Goal: Contribute content

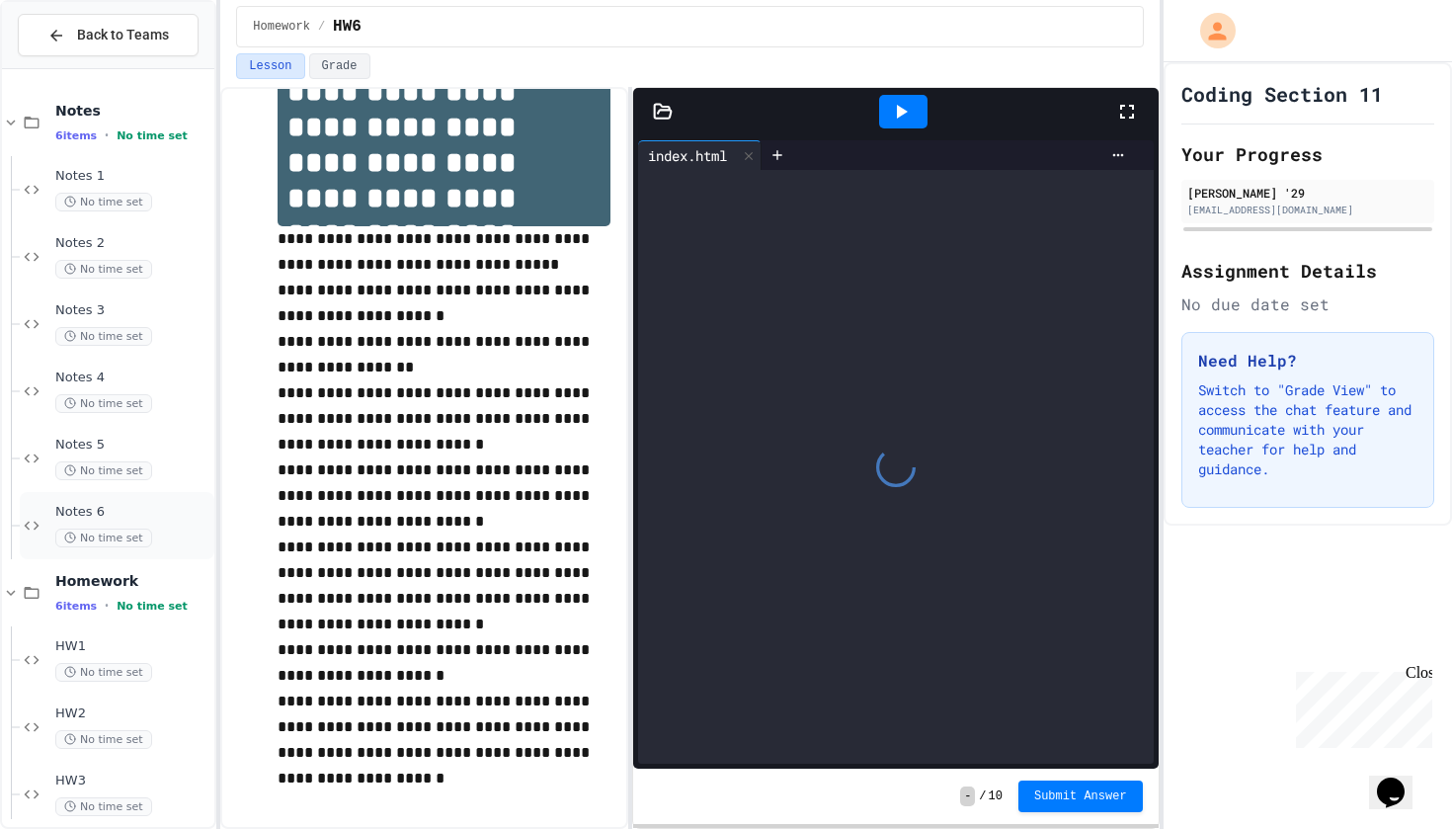
click at [117, 517] on span "Notes 6" at bounding box center [132, 512] width 155 height 17
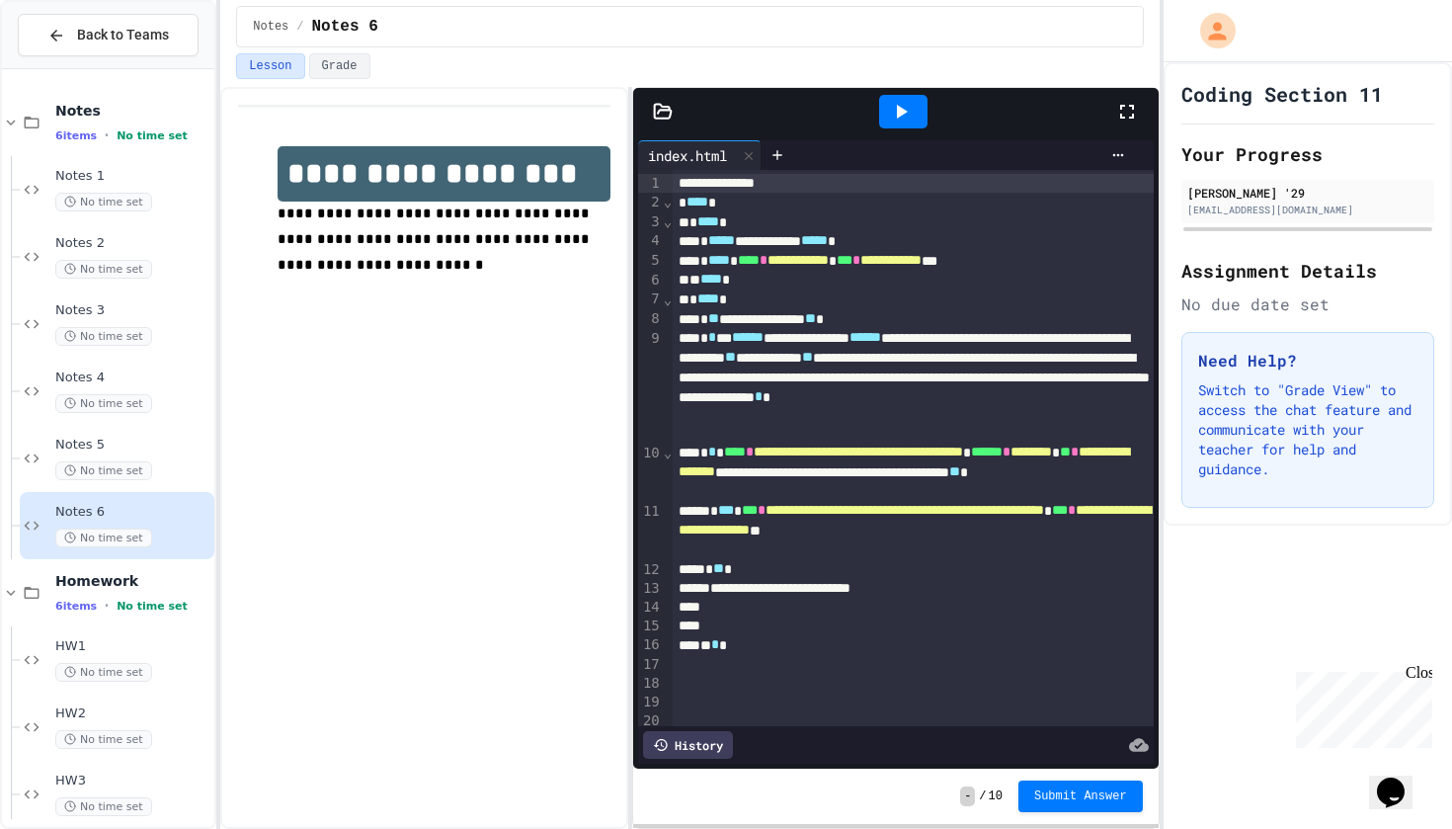
click at [1126, 108] on icon at bounding box center [1127, 112] width 24 height 24
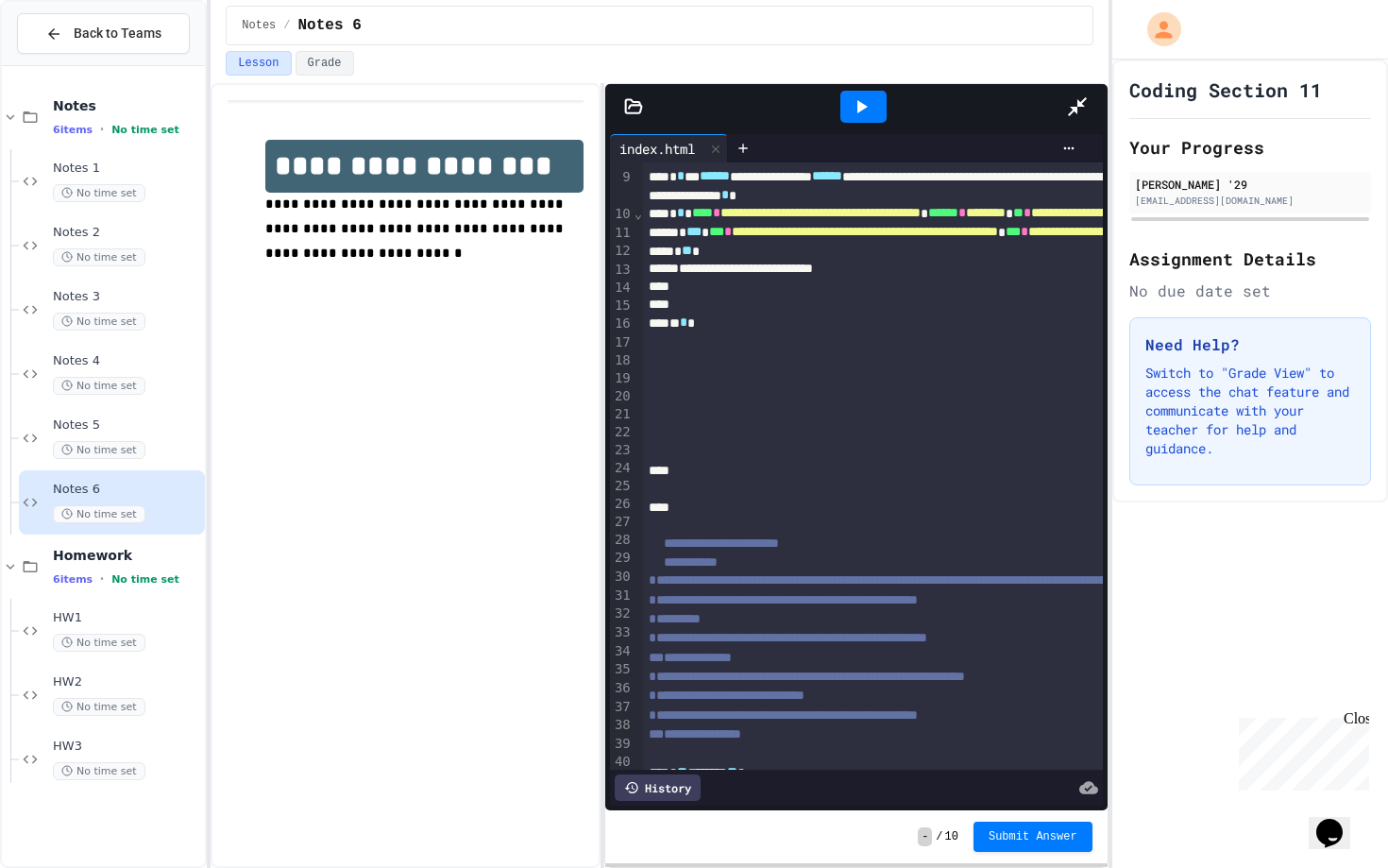
scroll to position [120, 0]
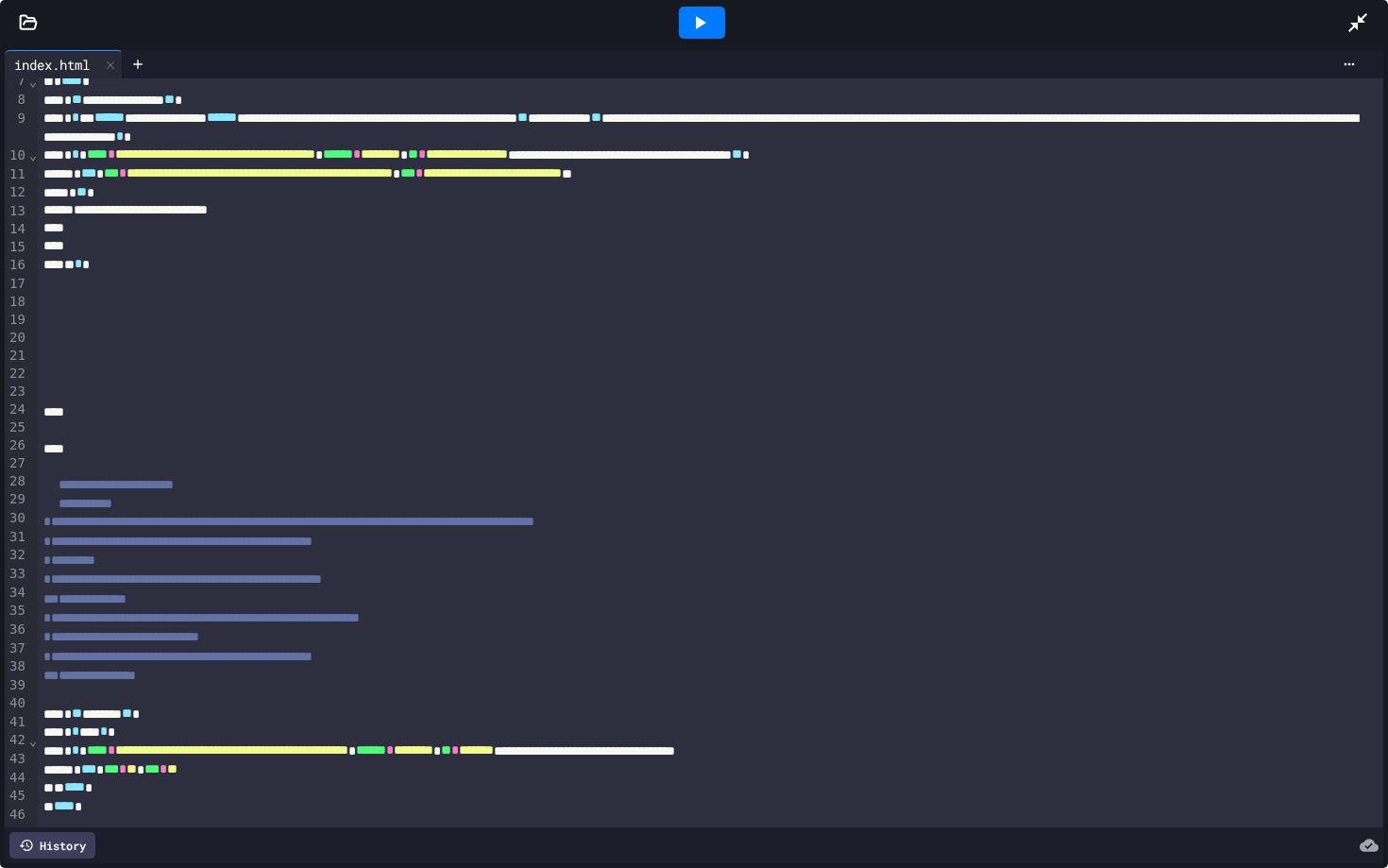
click at [702, 27] on icon at bounding box center [700, 23] width 23 height 23
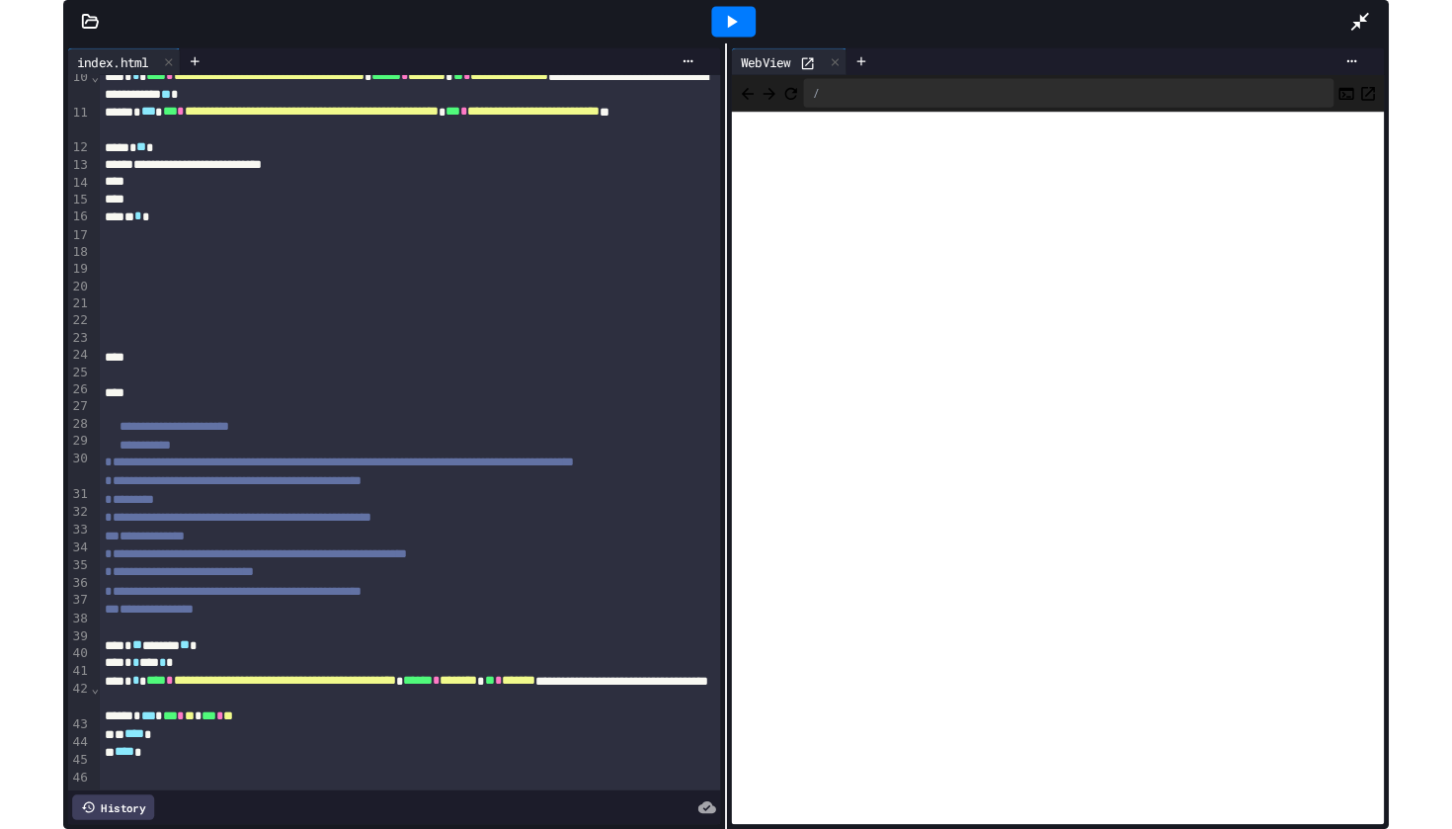
scroll to position [243, 0]
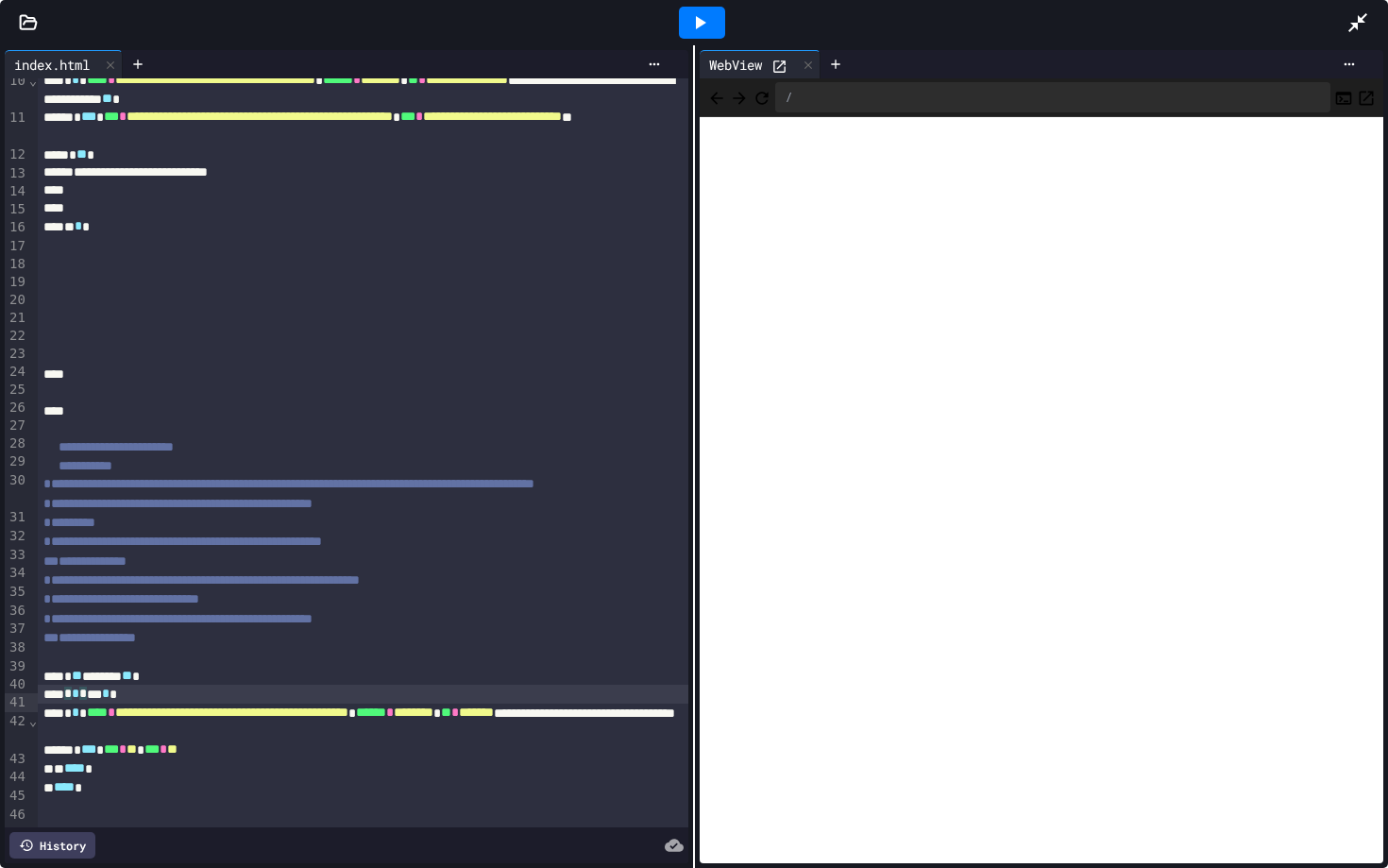
click at [100, 701] on div "* * * ** * *" at bounding box center [363, 694] width 650 height 19
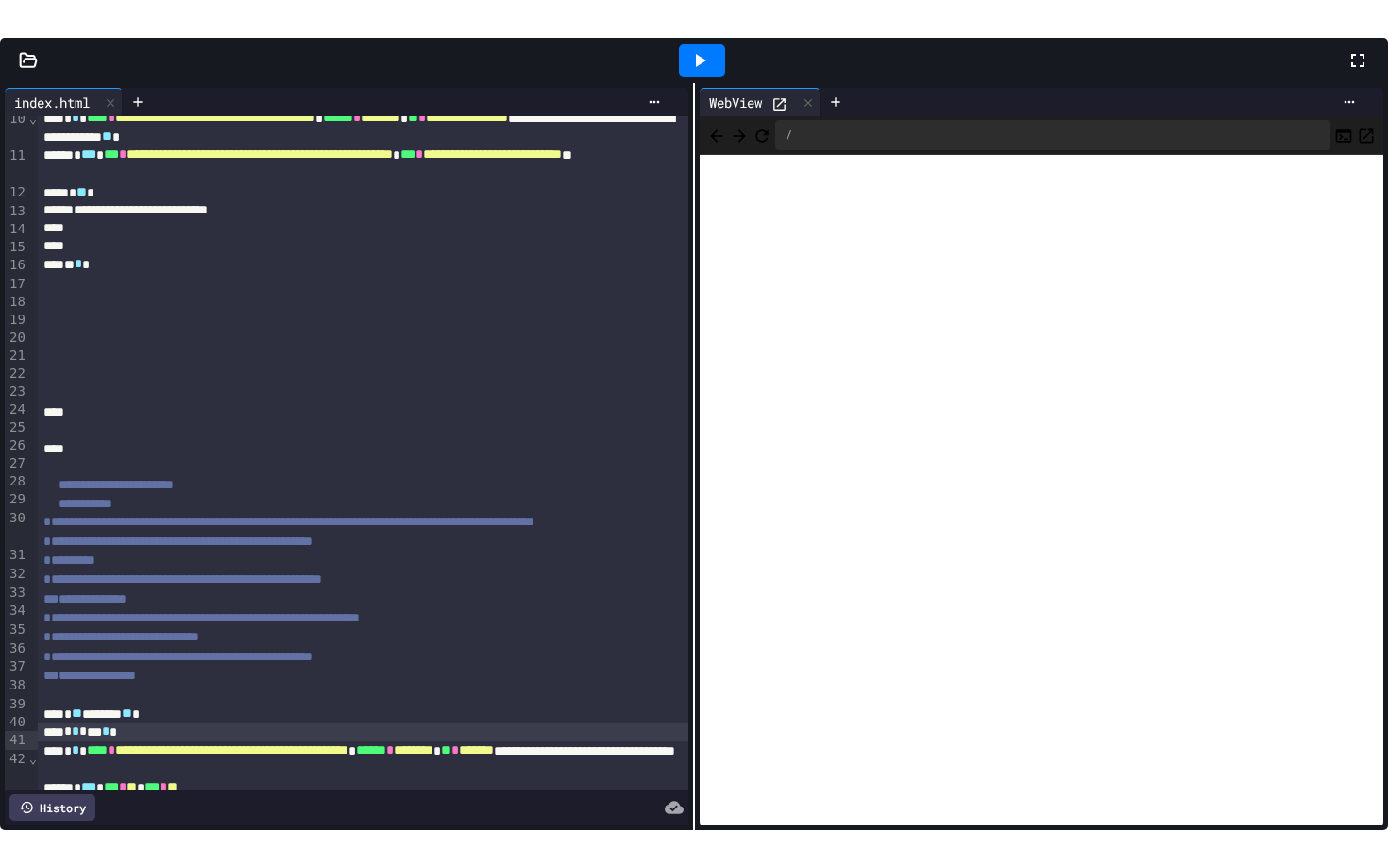
scroll to position [504, 0]
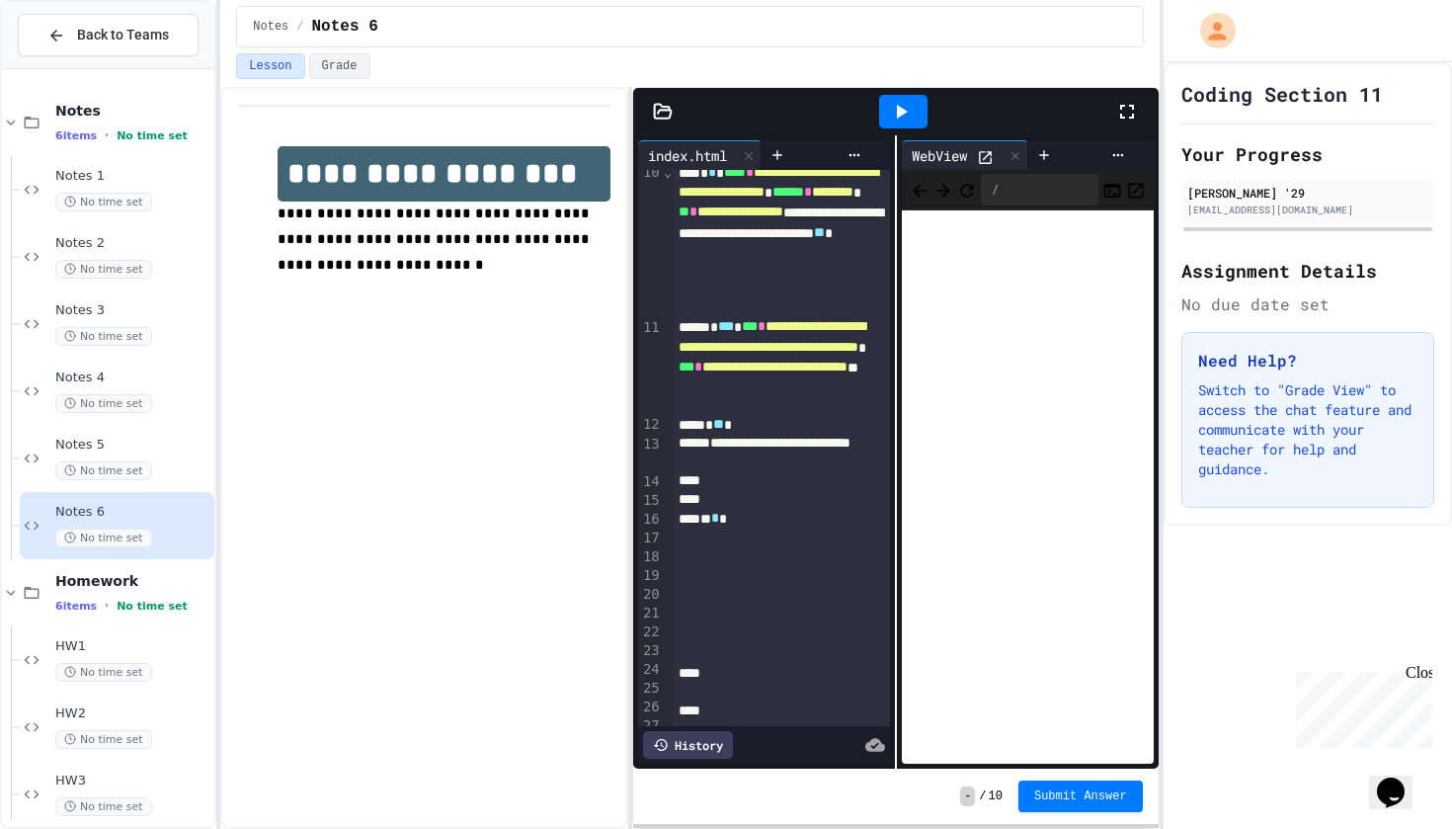
click at [1134, 120] on icon at bounding box center [1127, 112] width 24 height 24
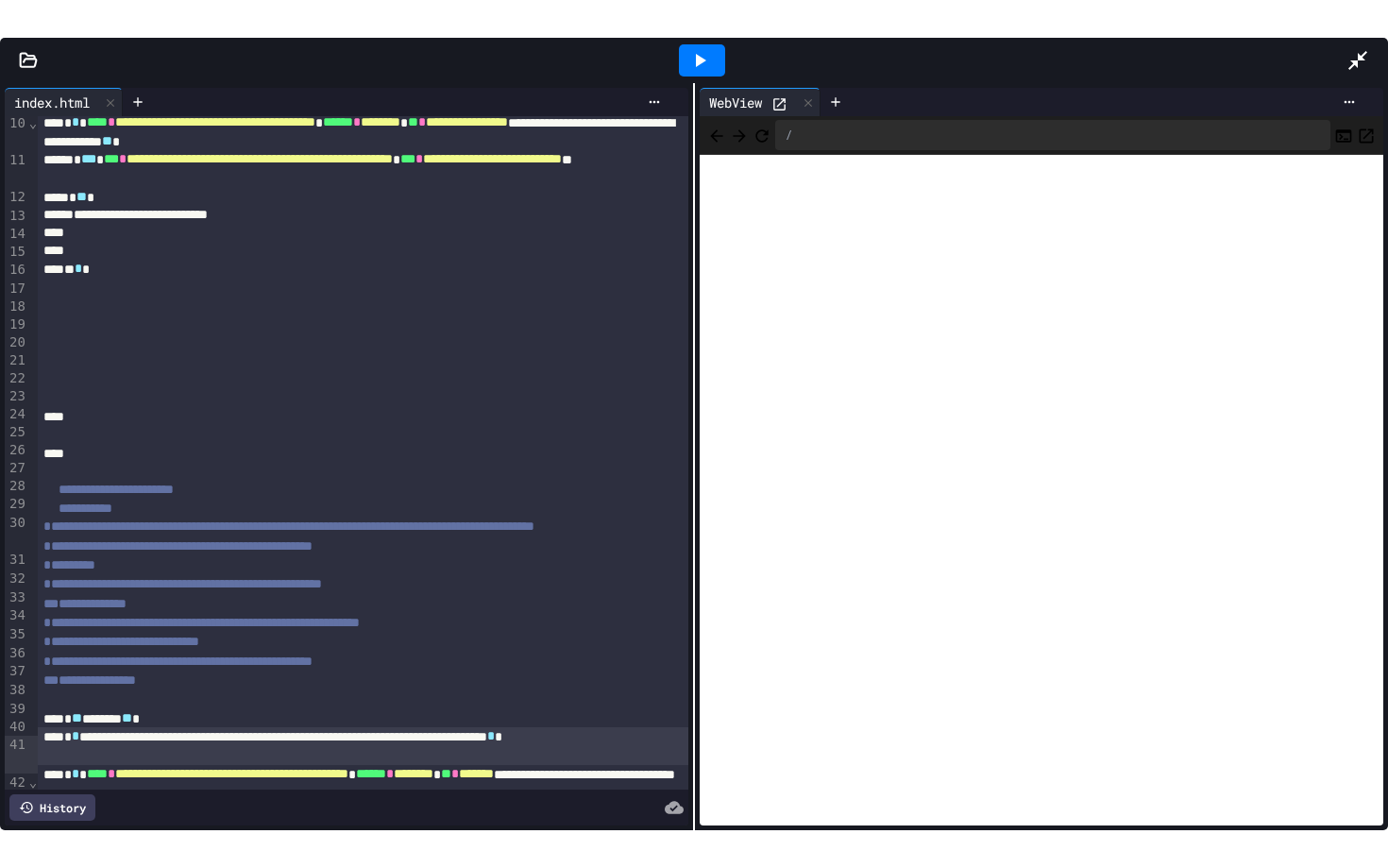
scroll to position [499, 0]
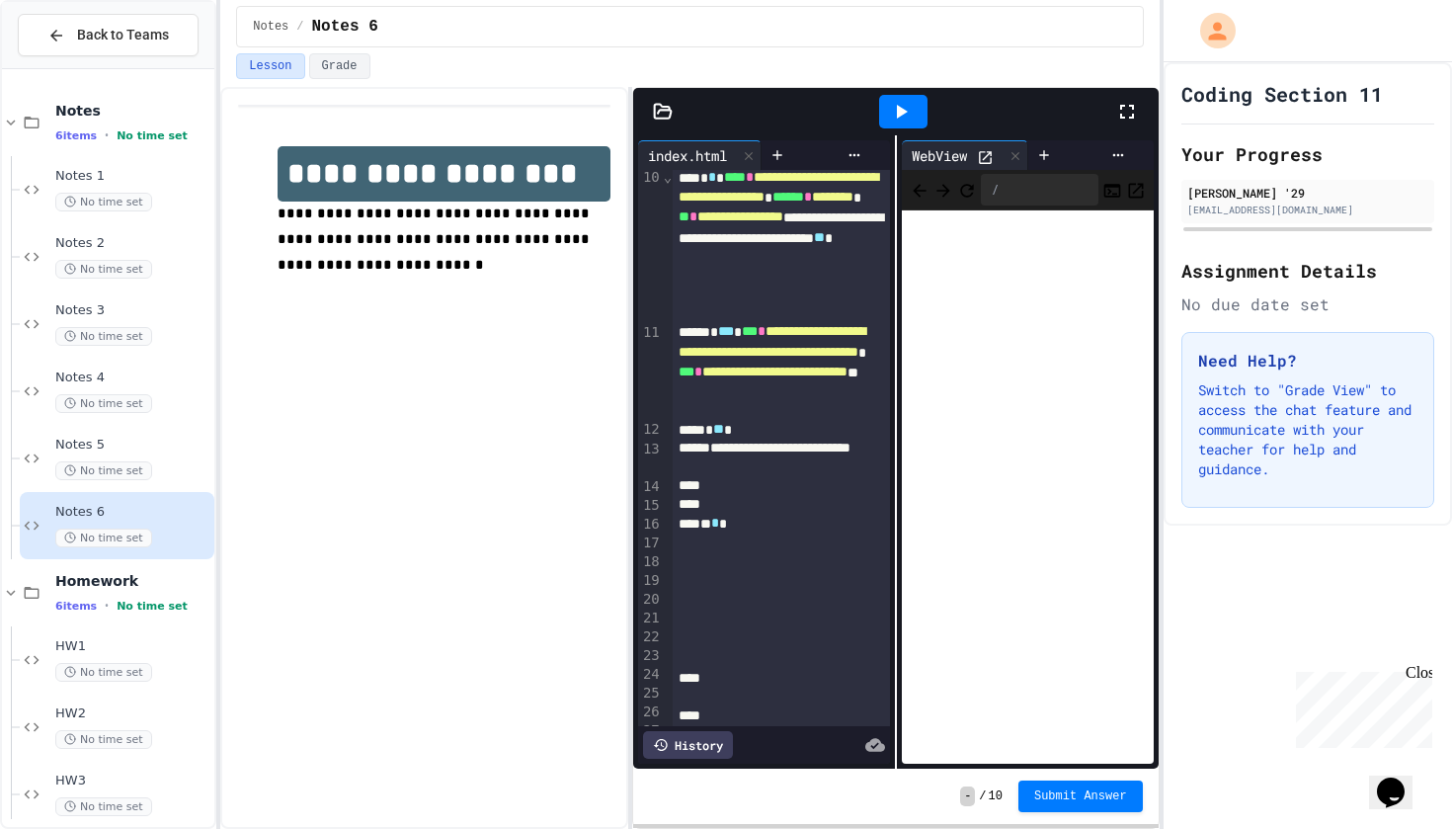
click at [1118, 120] on icon at bounding box center [1127, 112] width 24 height 24
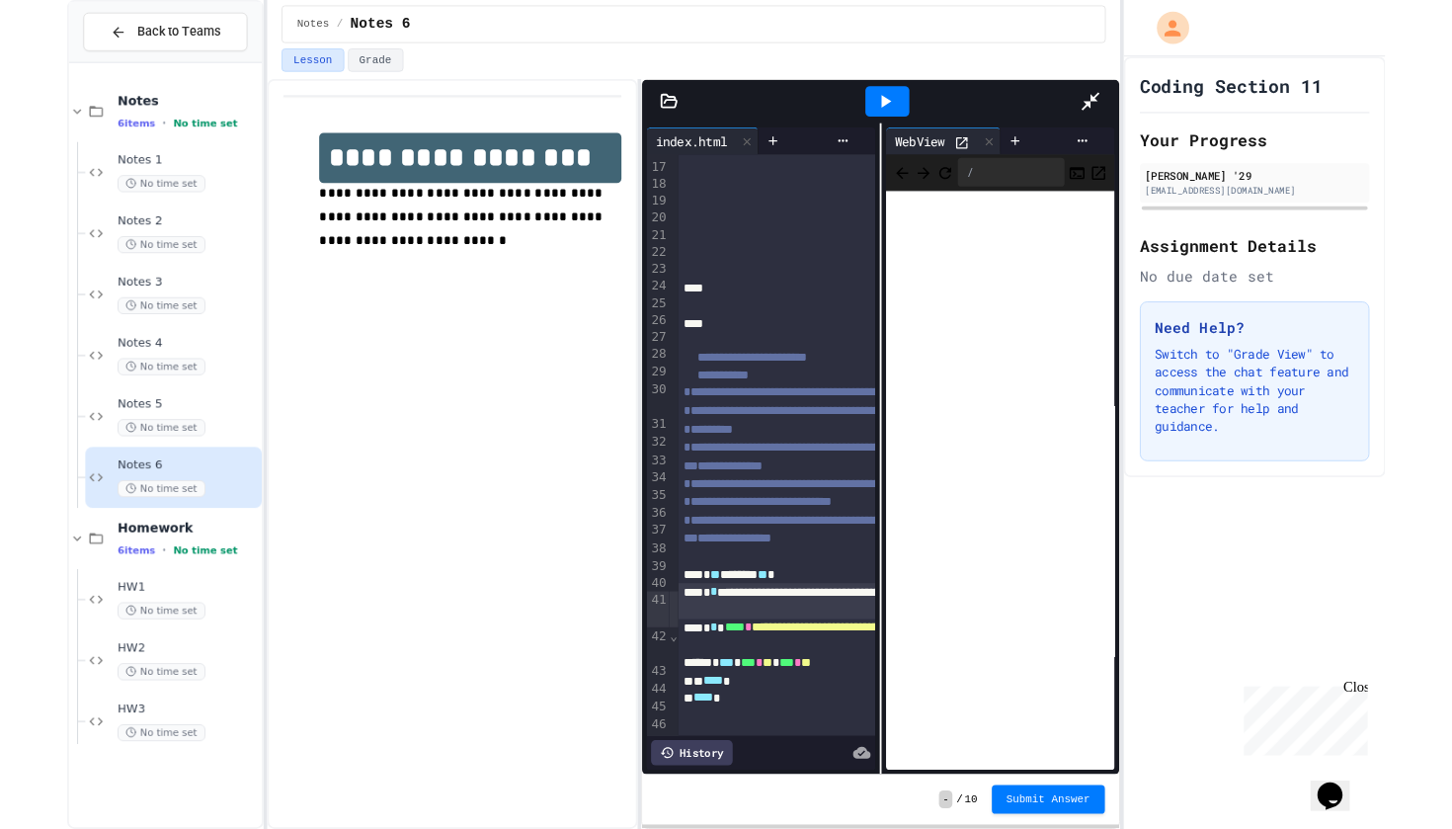
scroll to position [237, 0]
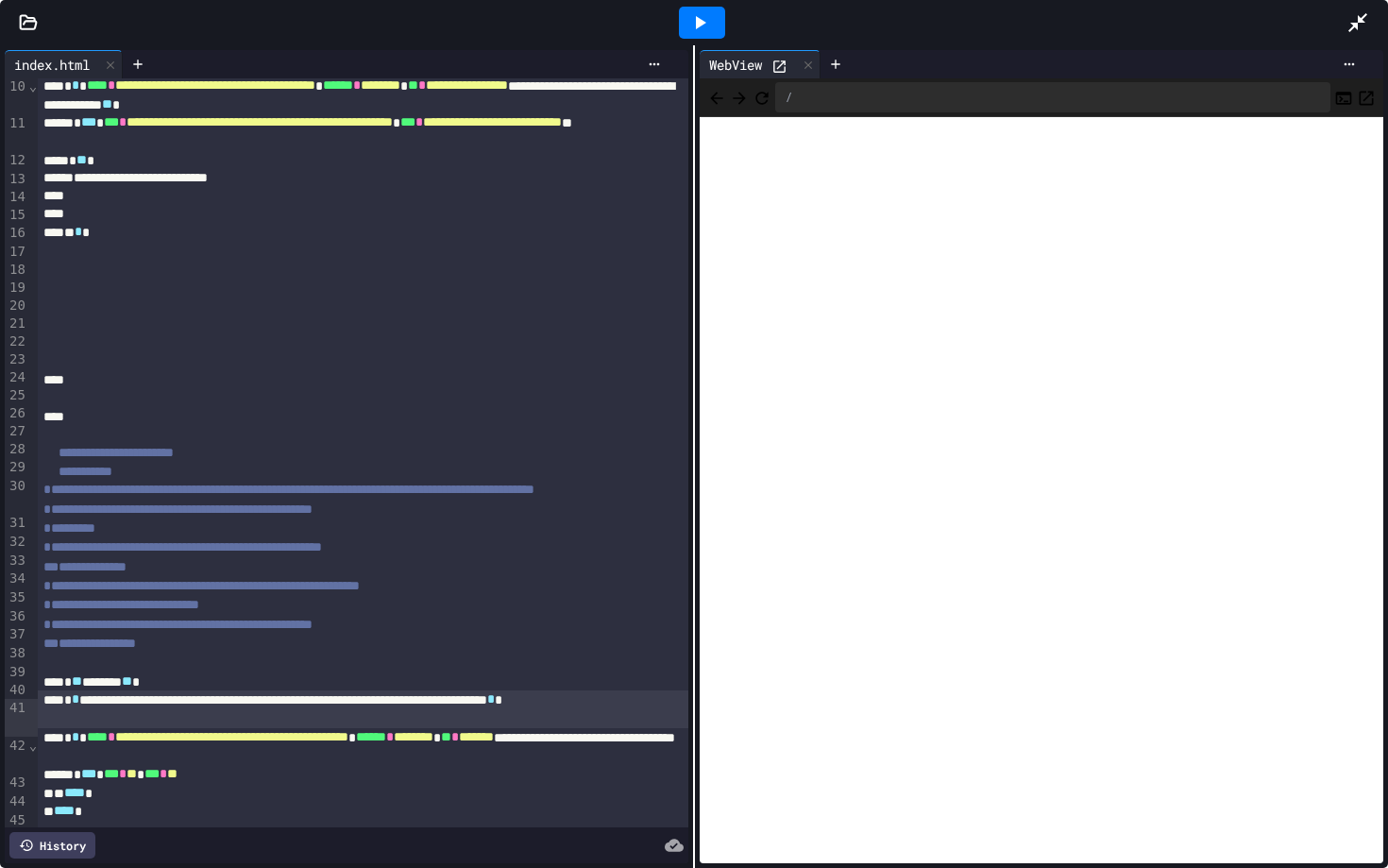
click at [115, 727] on div "**********" at bounding box center [363, 708] width 650 height 37
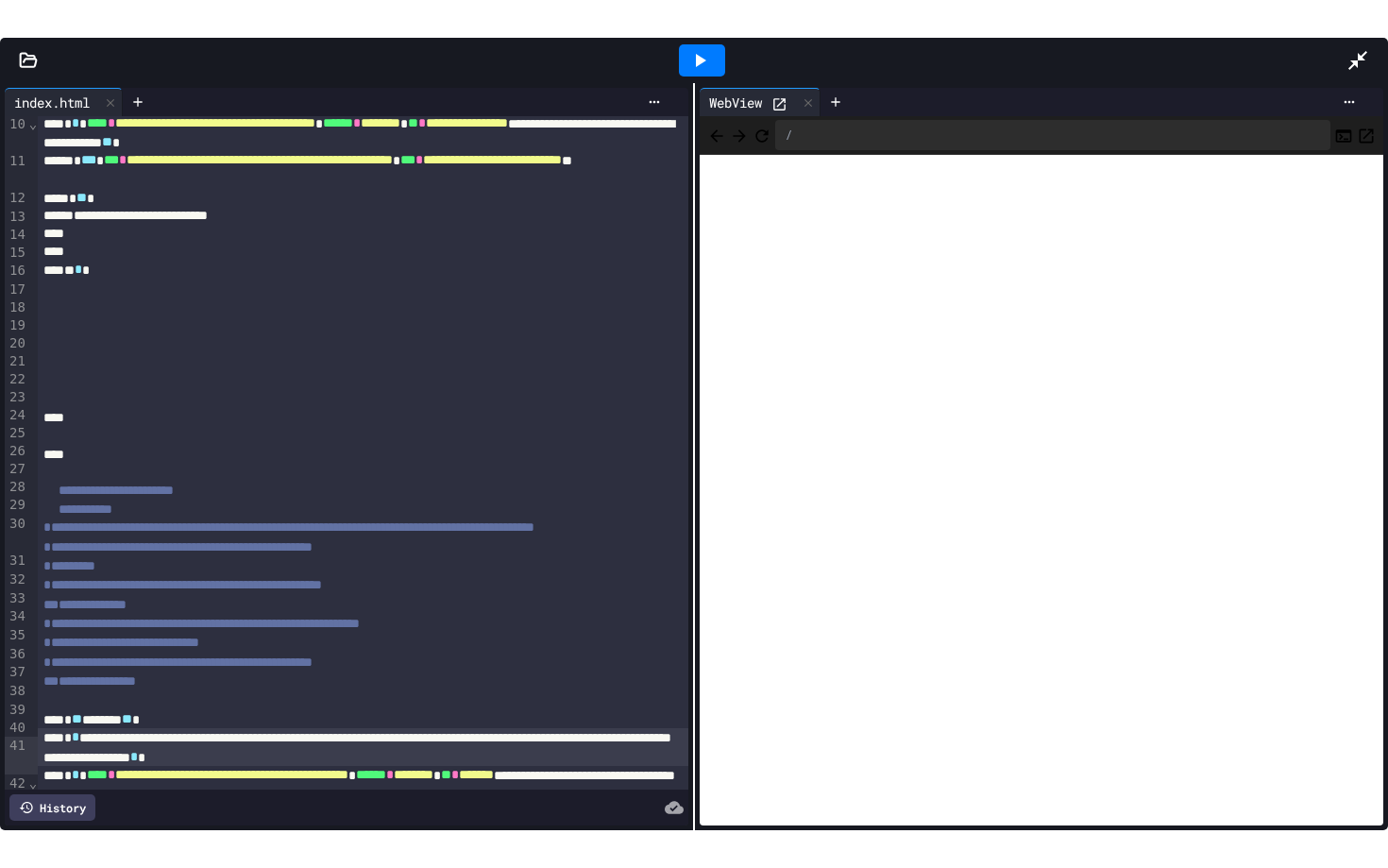
scroll to position [498, 0]
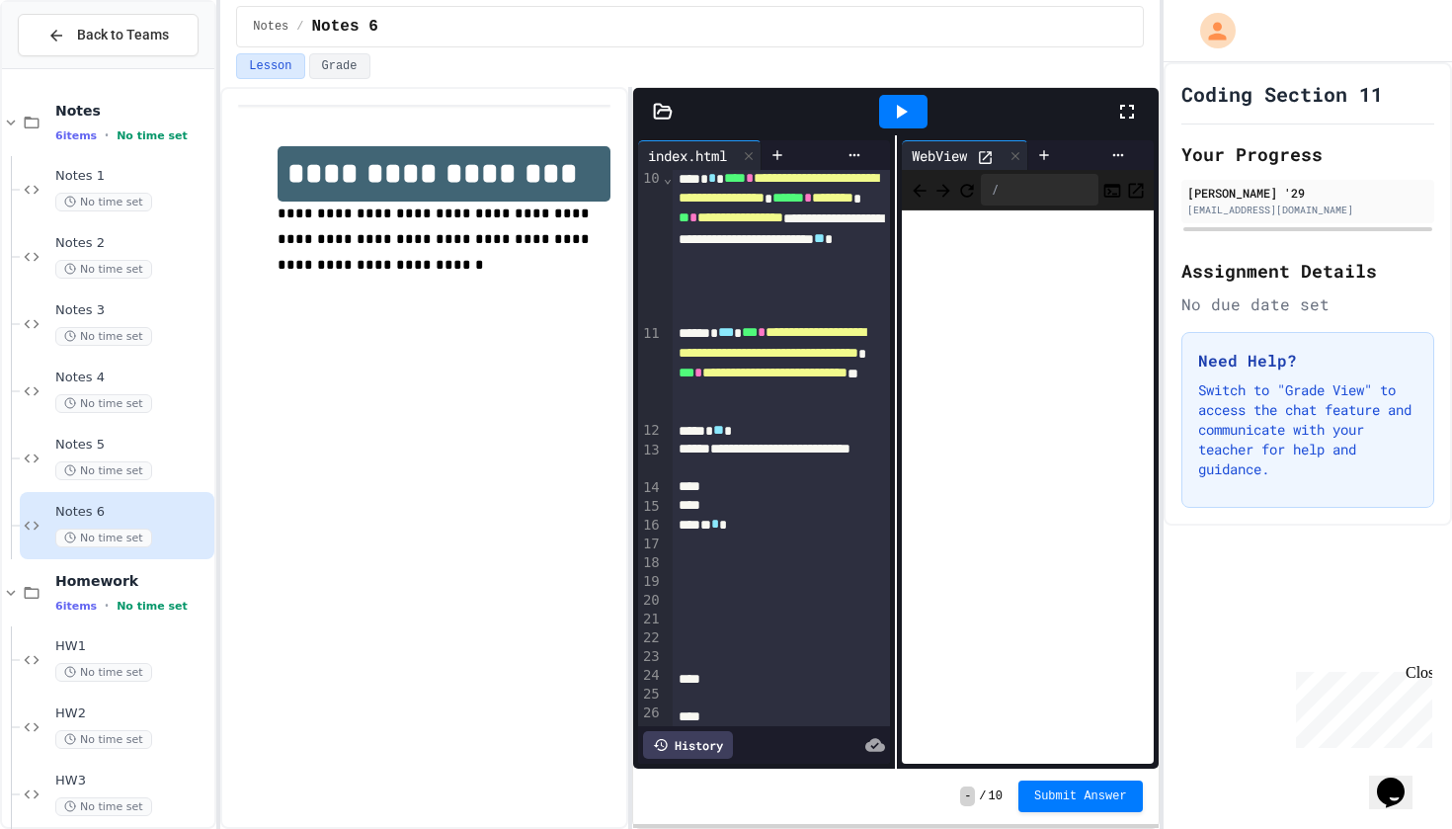
click at [1346, 3] on div at bounding box center [1307, 31] width 288 height 62
click at [1111, 114] on div at bounding box center [903, 111] width 423 height 53
click at [1144, 112] on div at bounding box center [1136, 111] width 43 height 53
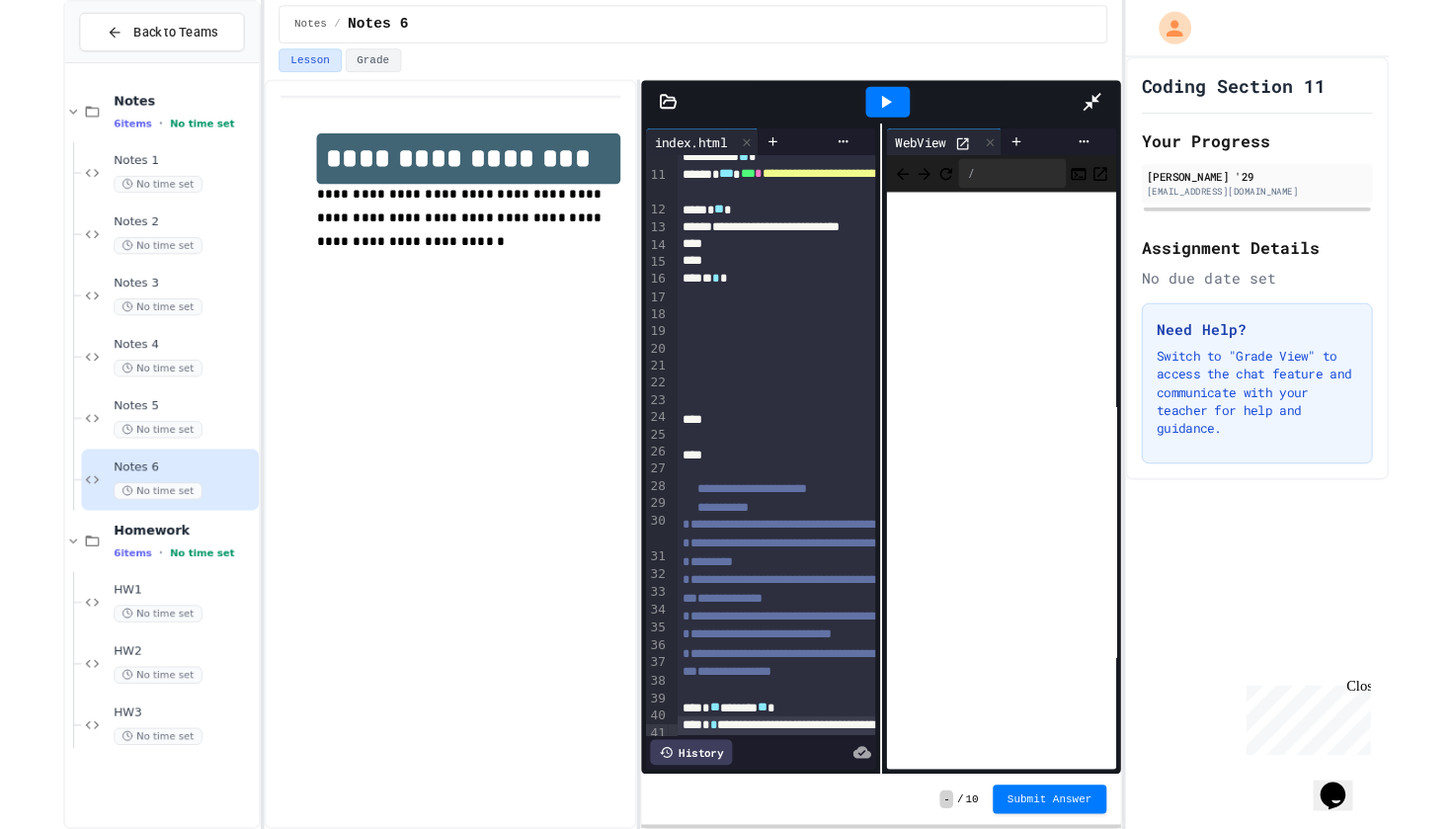
scroll to position [262, 0]
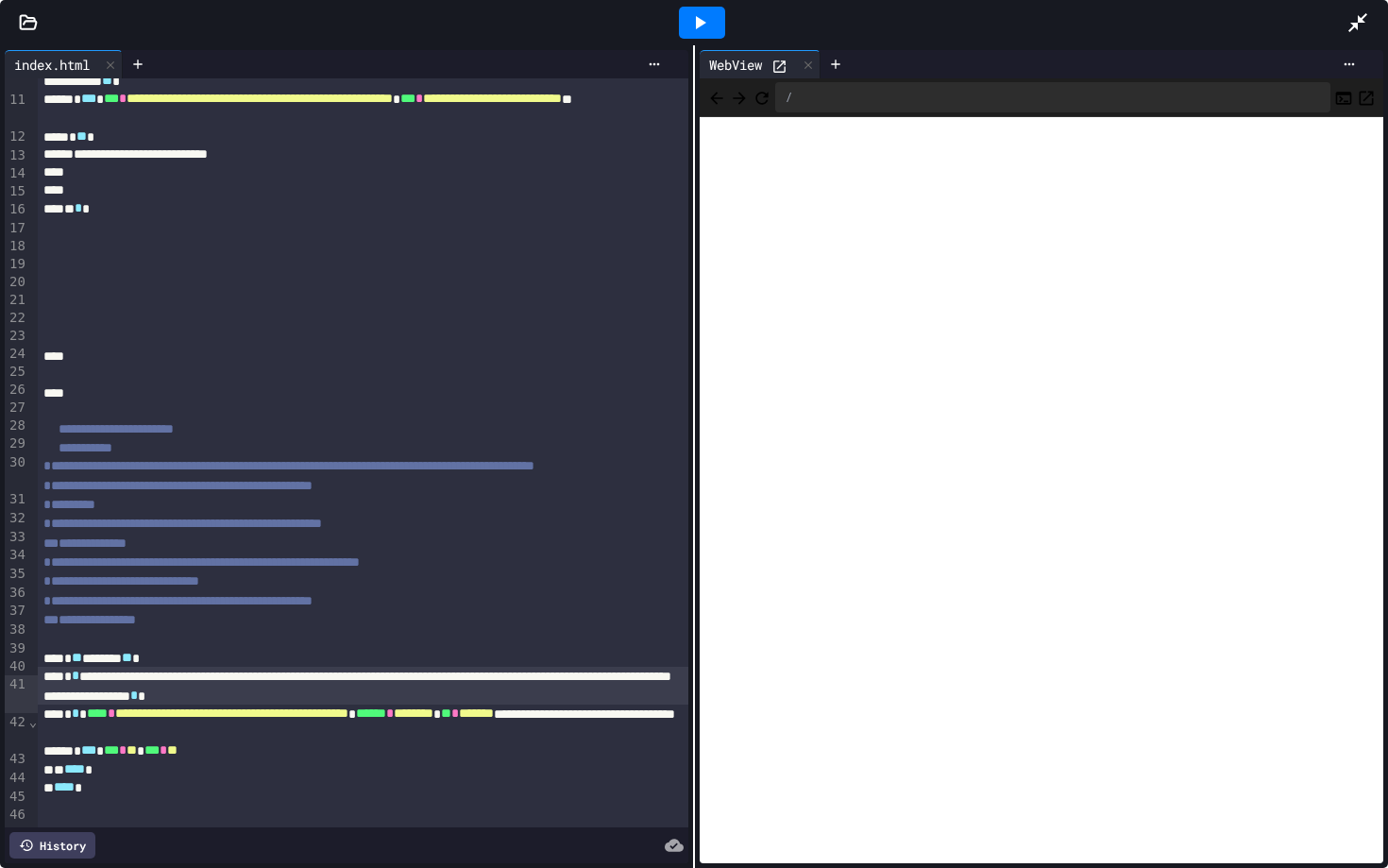
click at [559, 704] on div "**********" at bounding box center [363, 684] width 650 height 37
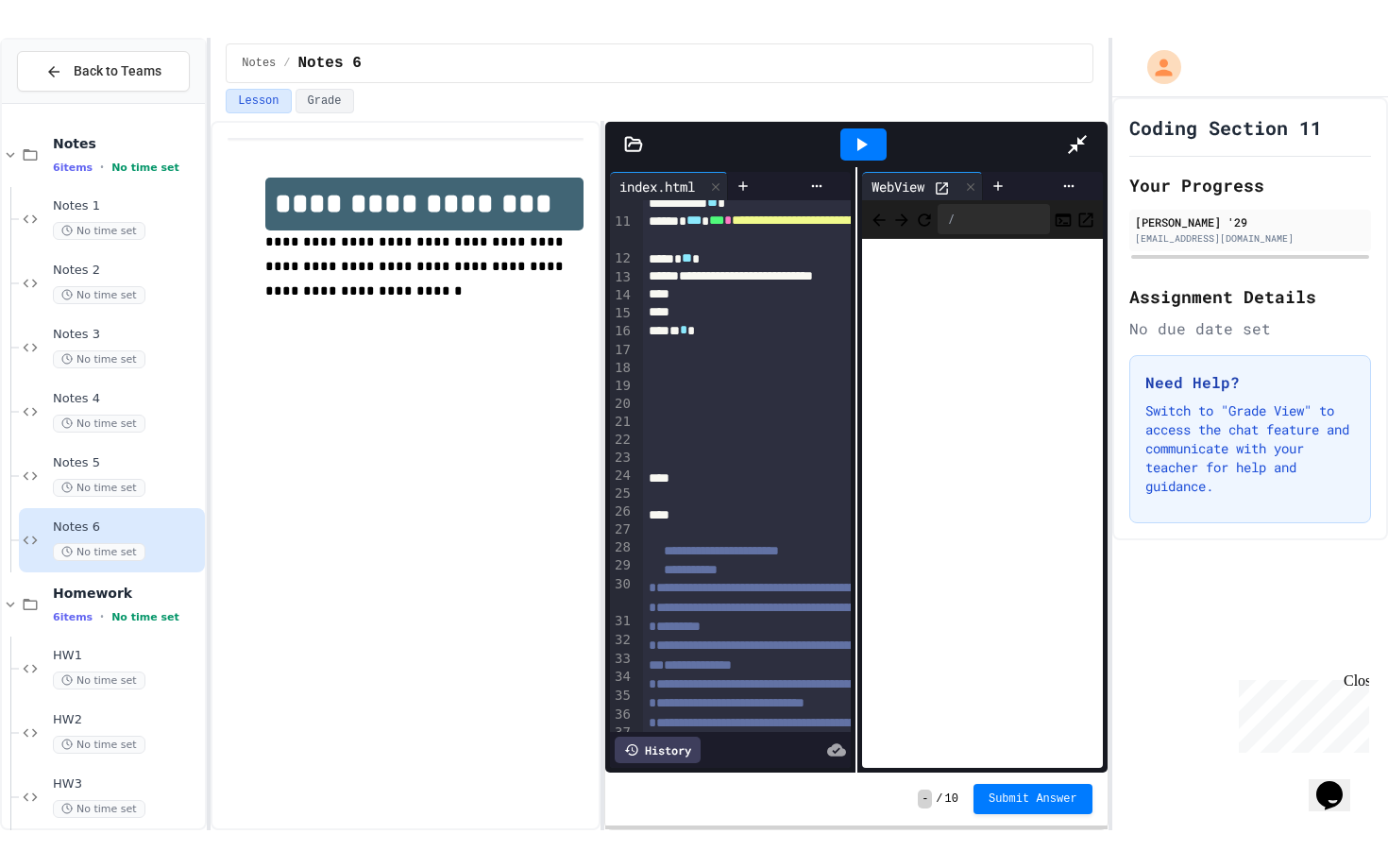
scroll to position [1166, 0]
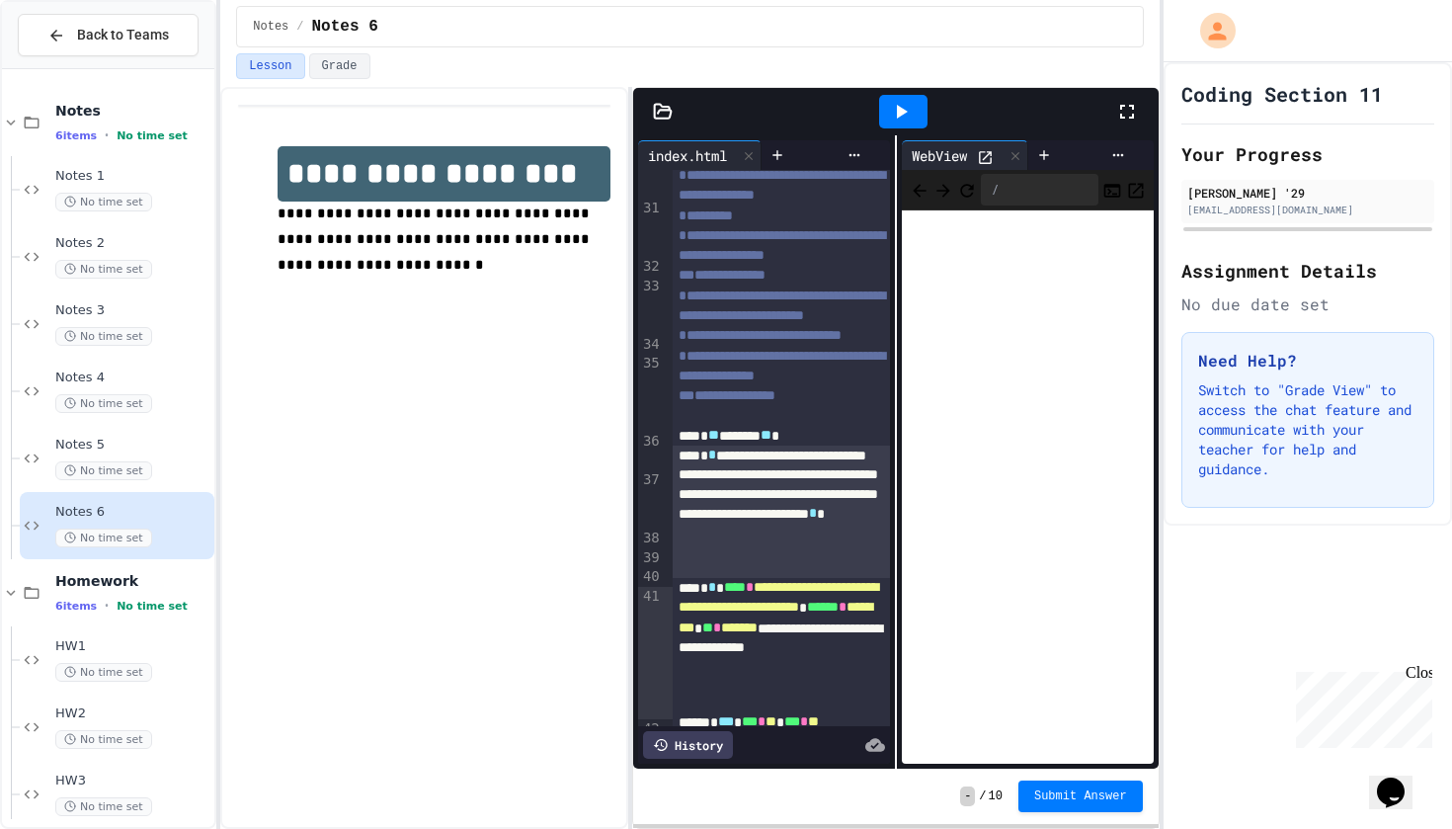
click at [1124, 108] on icon at bounding box center [1127, 112] width 24 height 24
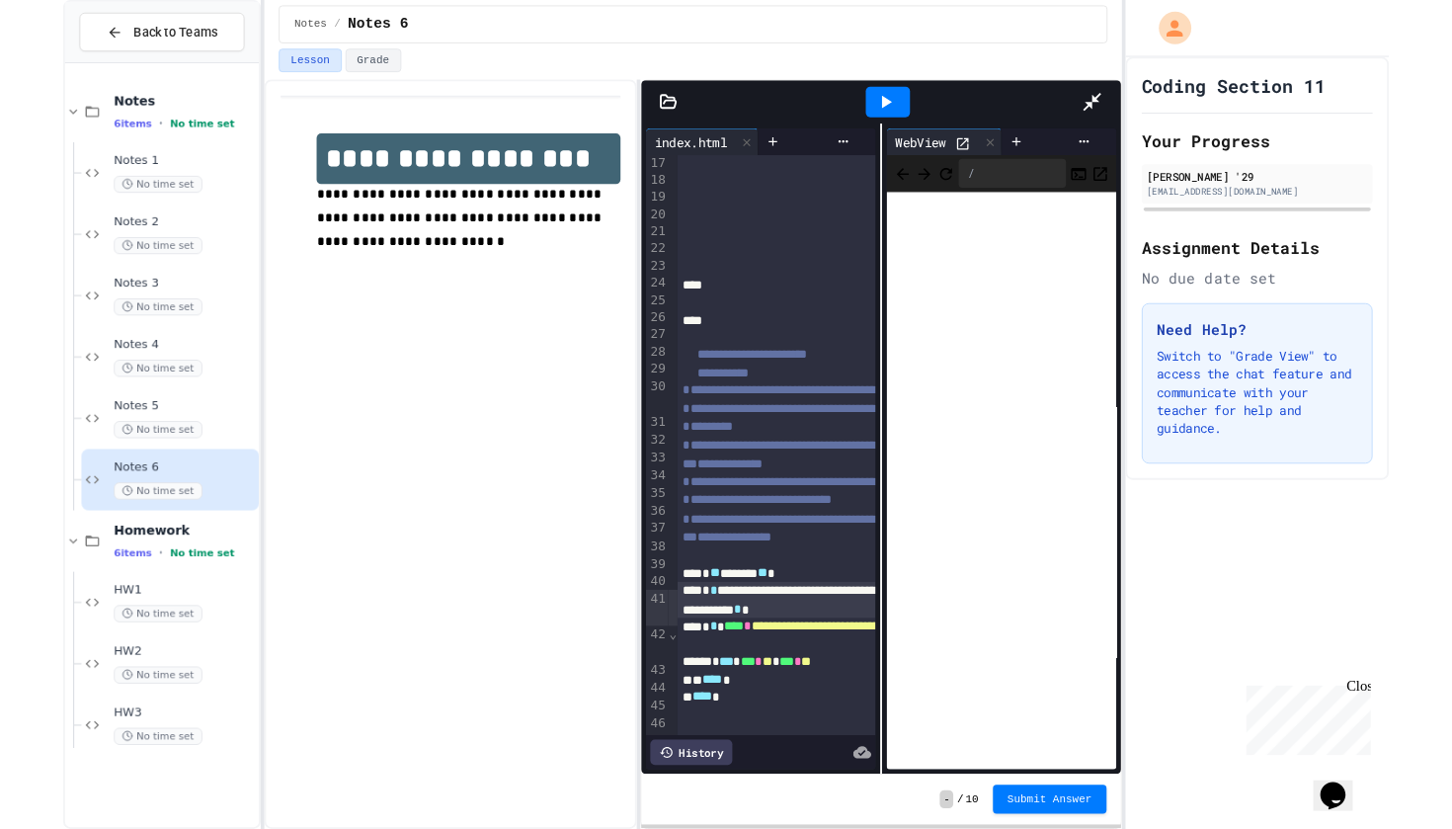
scroll to position [257, 0]
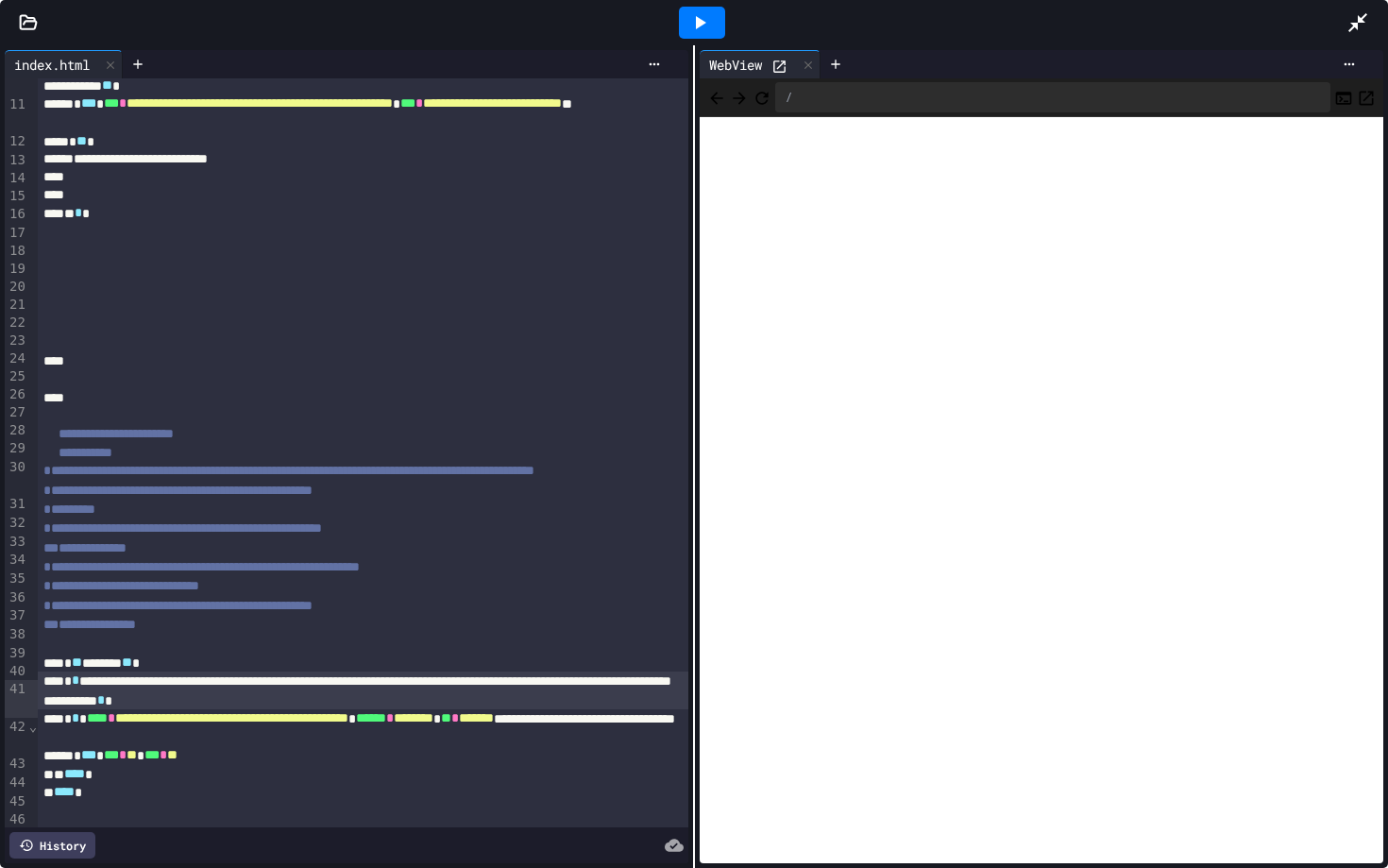
click at [499, 707] on div "**********" at bounding box center [363, 689] width 650 height 37
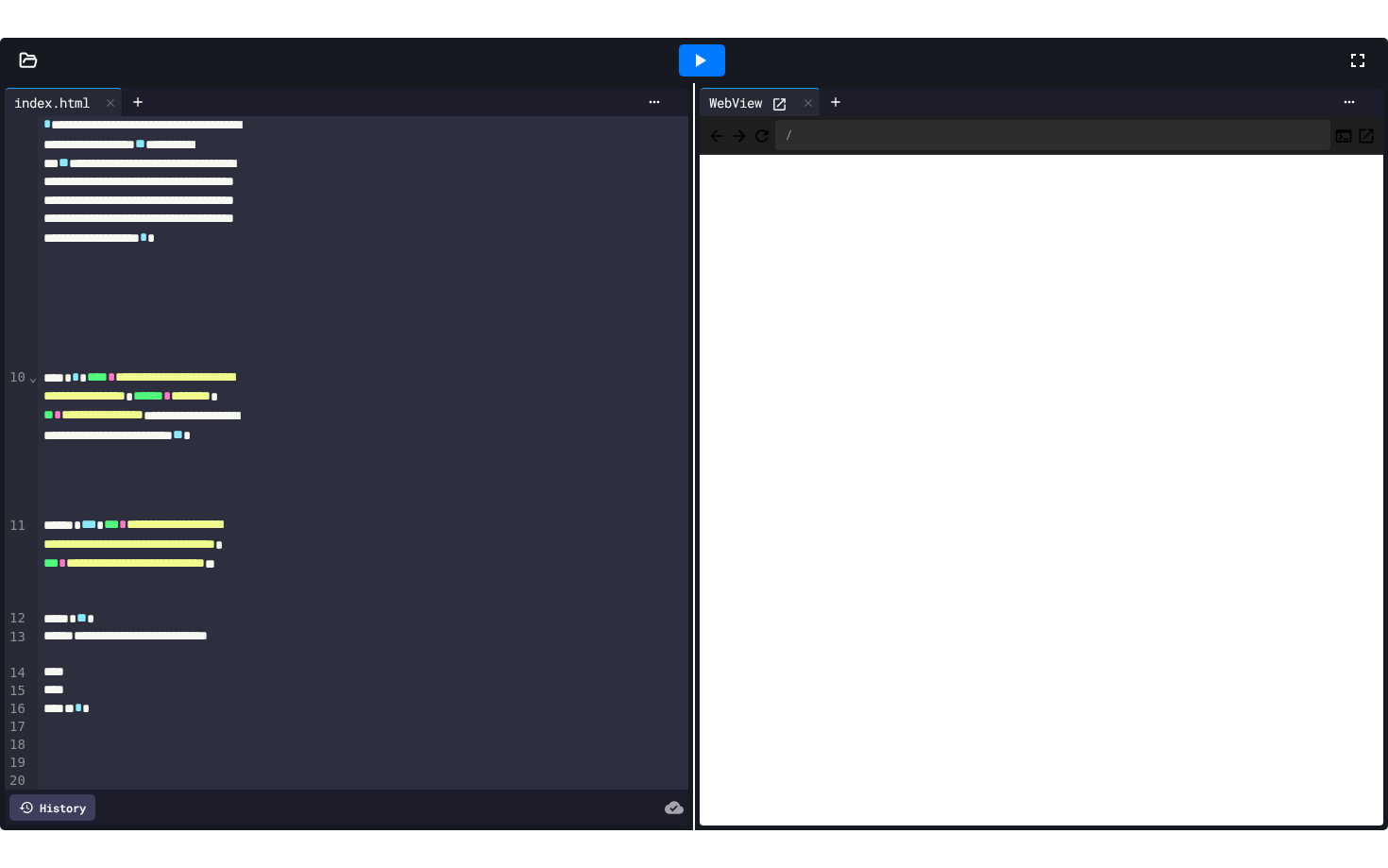
scroll to position [517, 0]
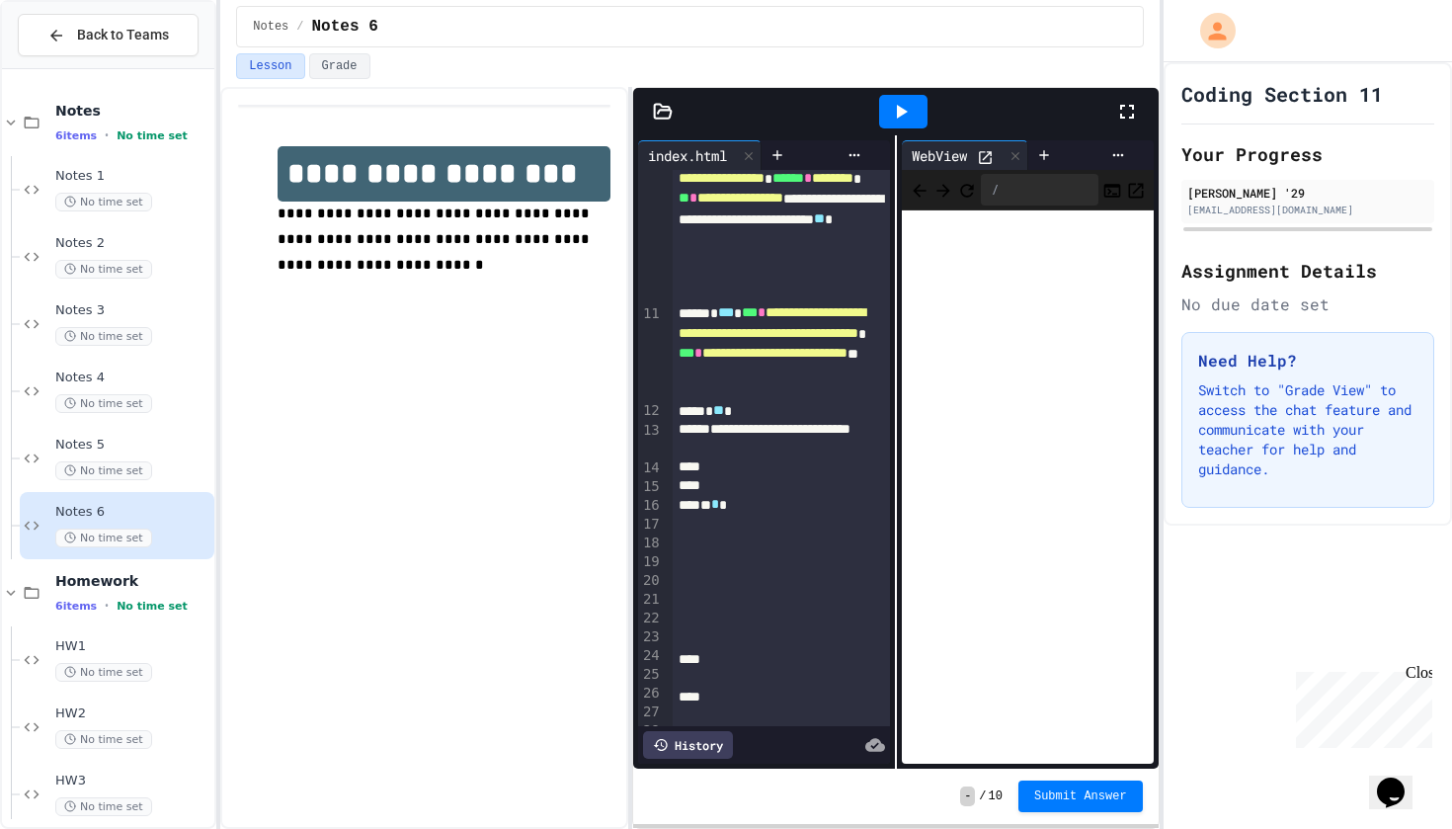
click at [1127, 108] on icon at bounding box center [1127, 112] width 24 height 24
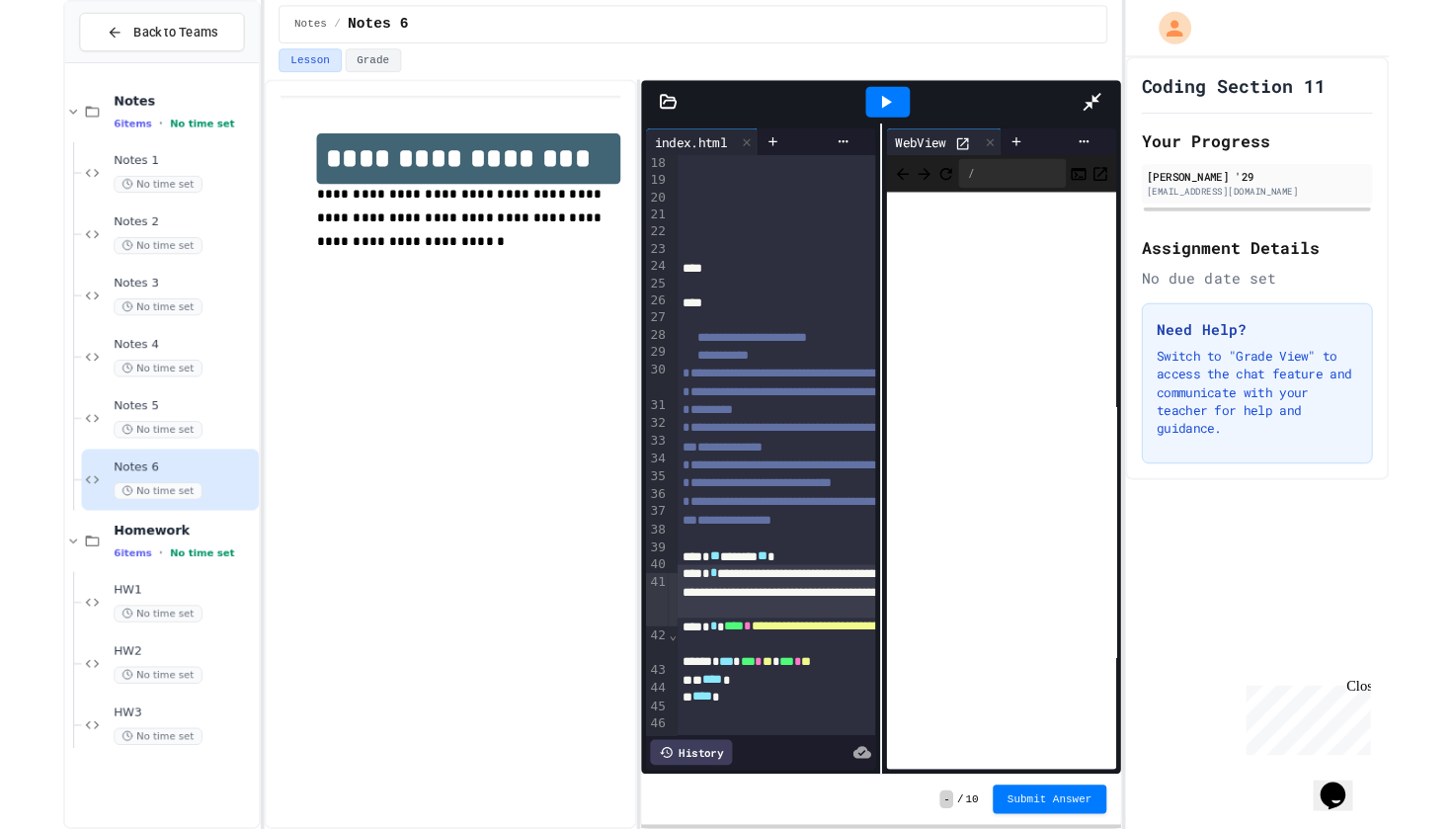
scroll to position [256, 0]
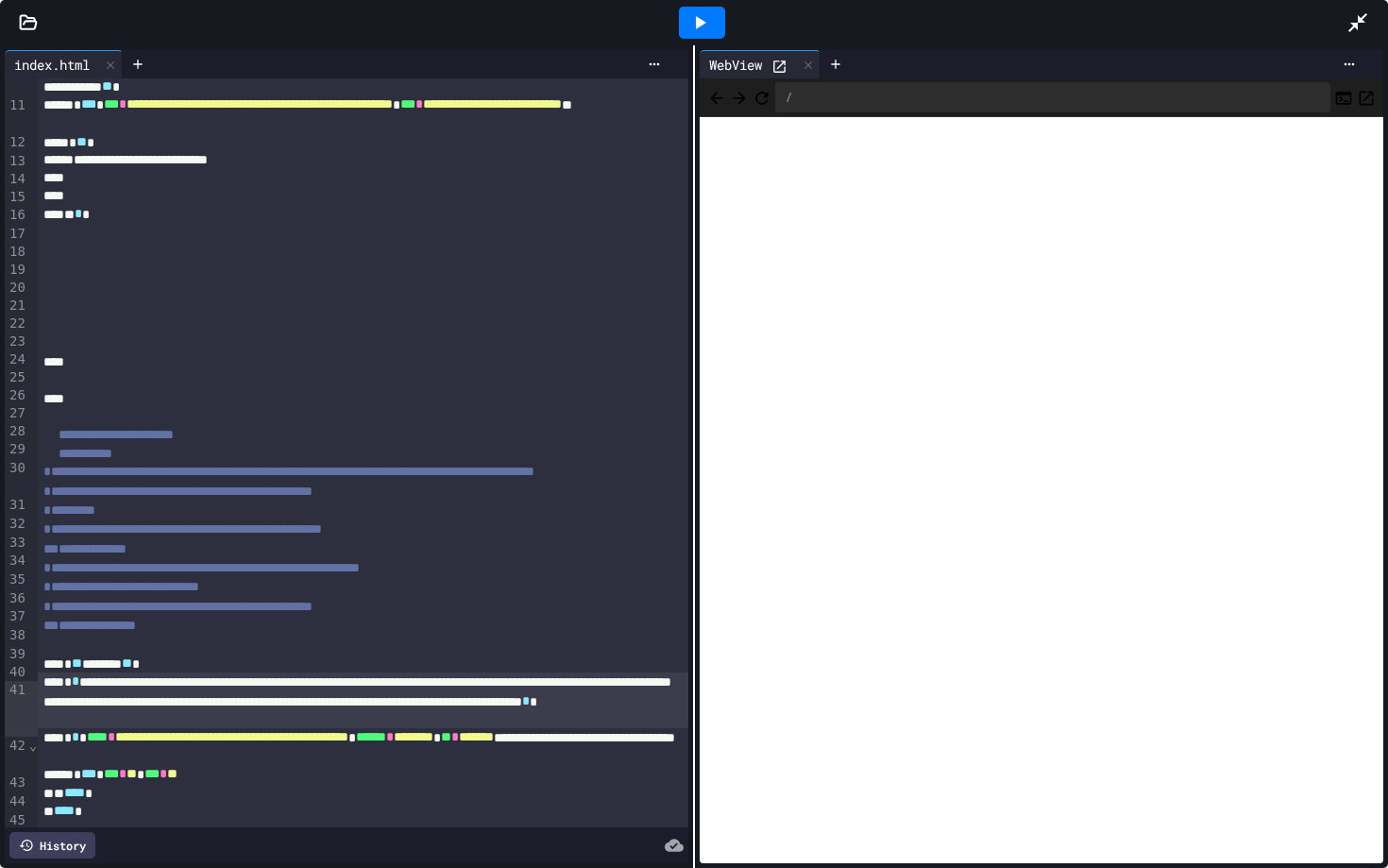
click at [615, 724] on div "**********" at bounding box center [363, 699] width 650 height 54
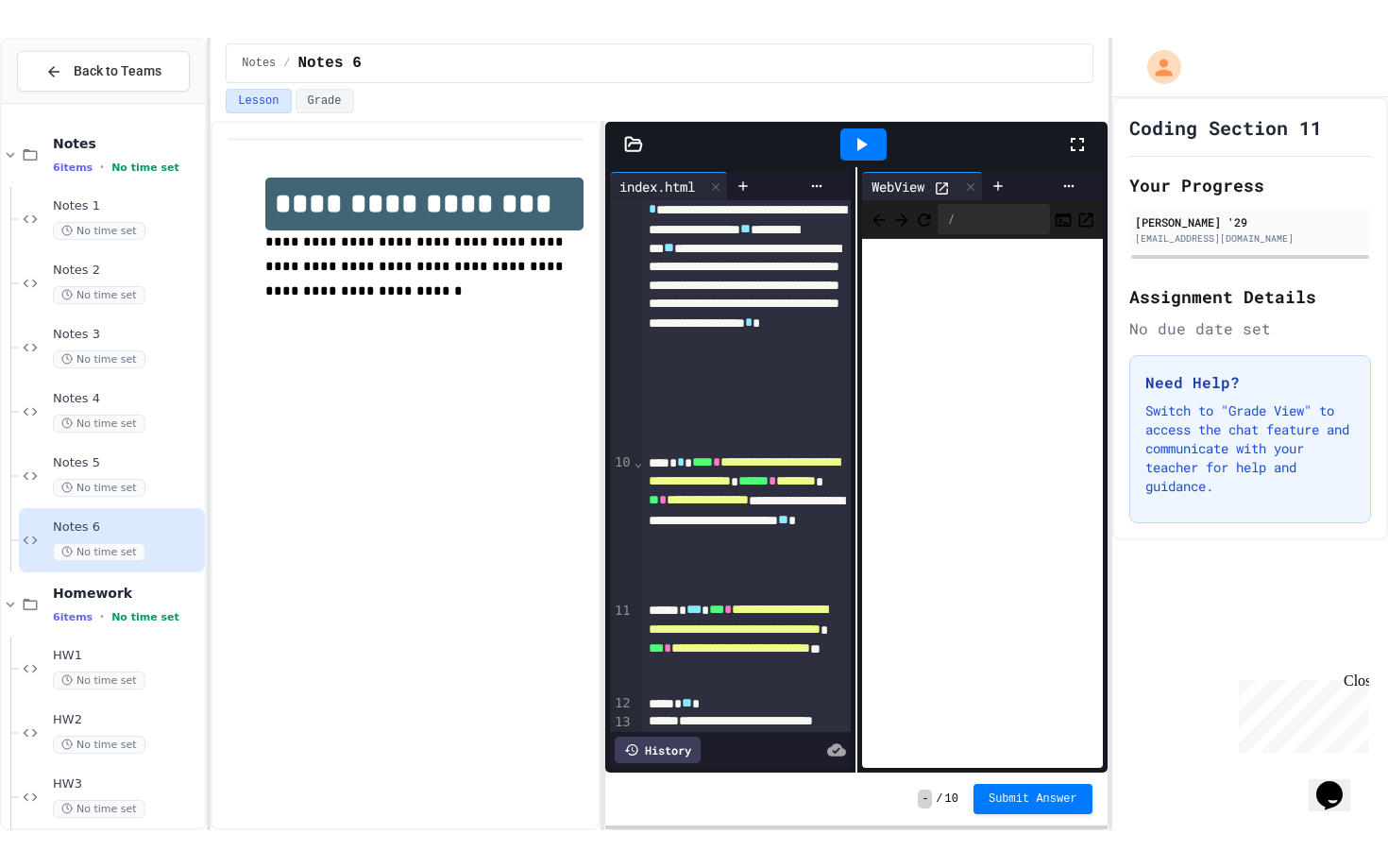
scroll to position [516, 0]
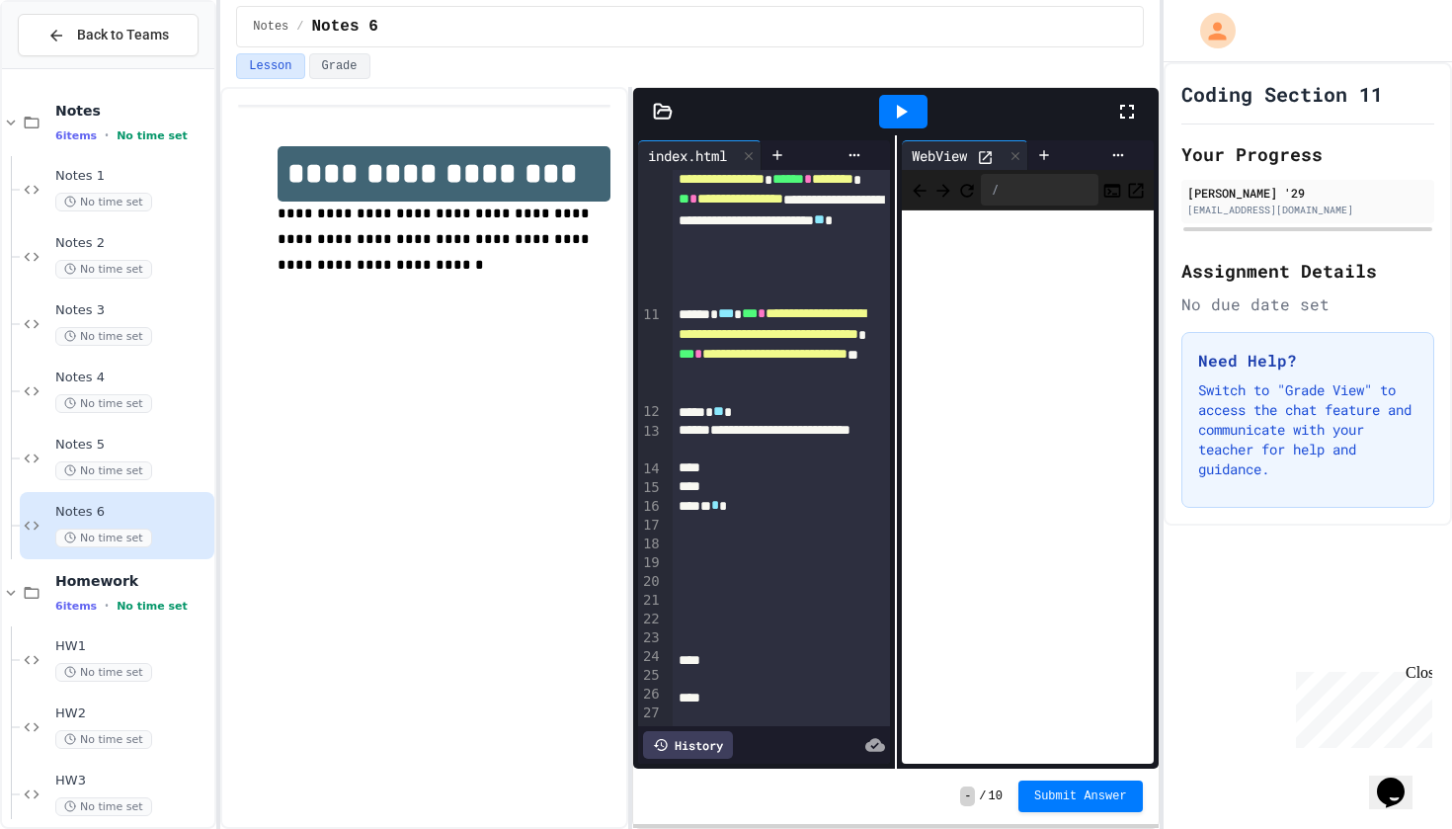
click at [1129, 114] on icon at bounding box center [1127, 112] width 24 height 24
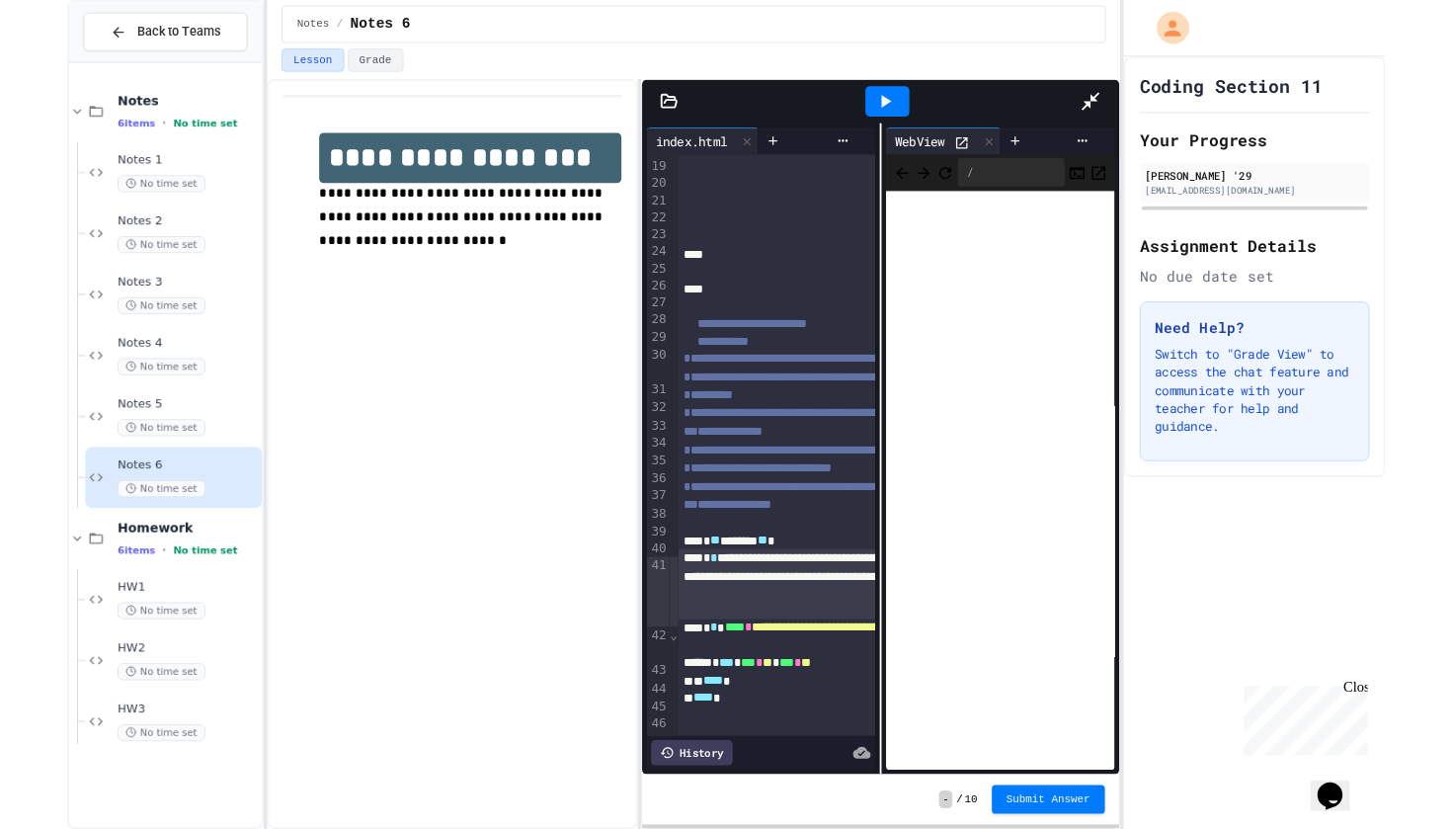
scroll to position [255, 0]
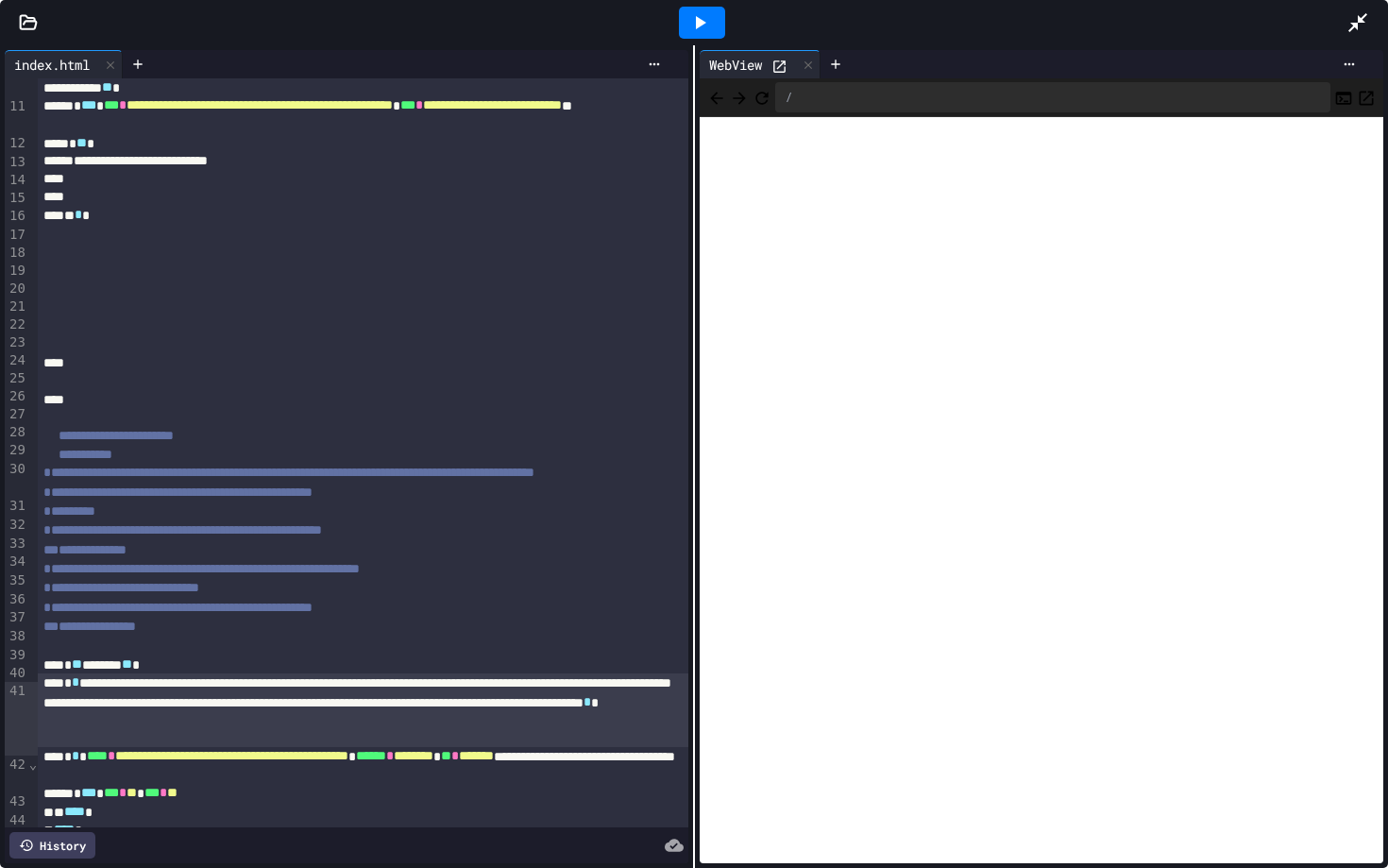
click at [121, 746] on div "**********" at bounding box center [363, 709] width 650 height 73
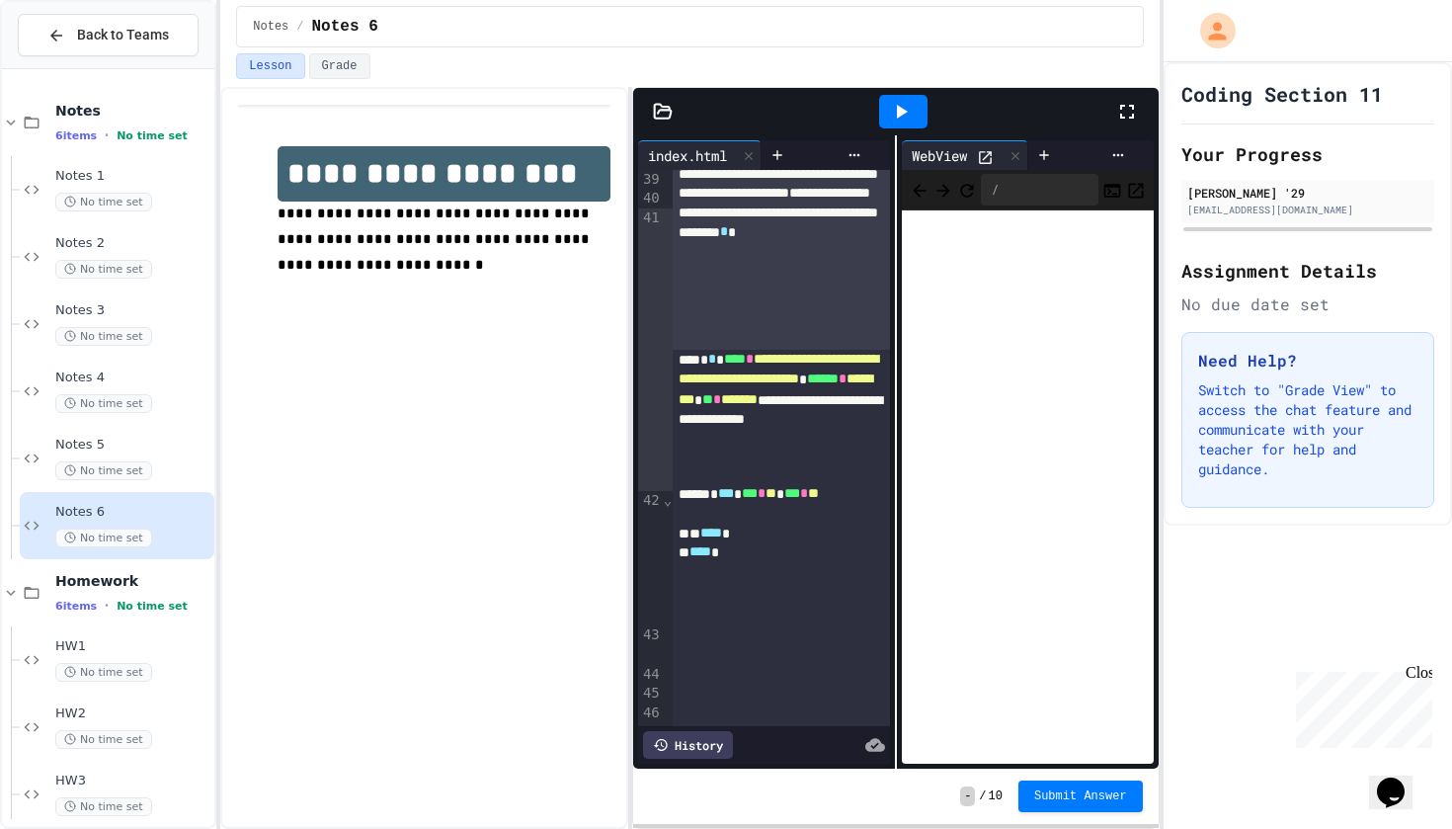
scroll to position [0, 0]
